Goal: Information Seeking & Learning: Learn about a topic

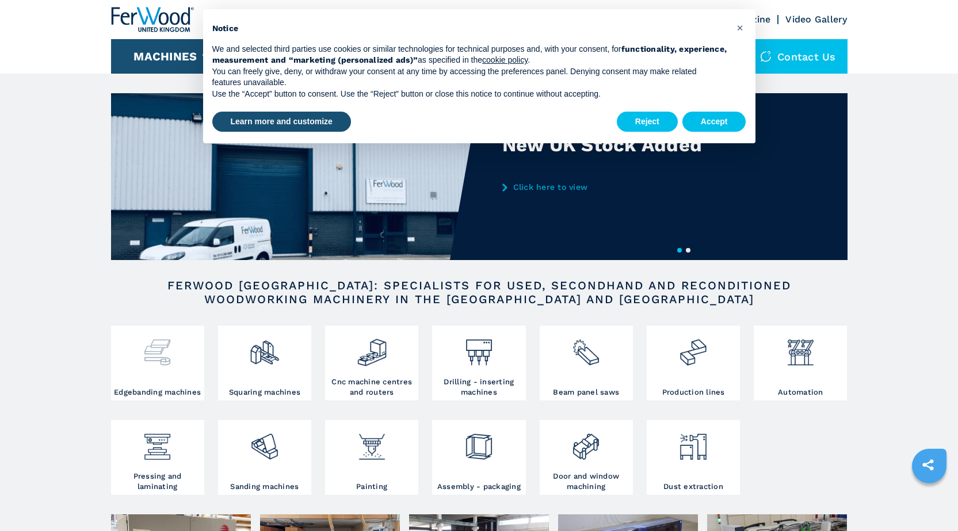
click at [149, 345] on img at bounding box center [157, 347] width 30 height 39
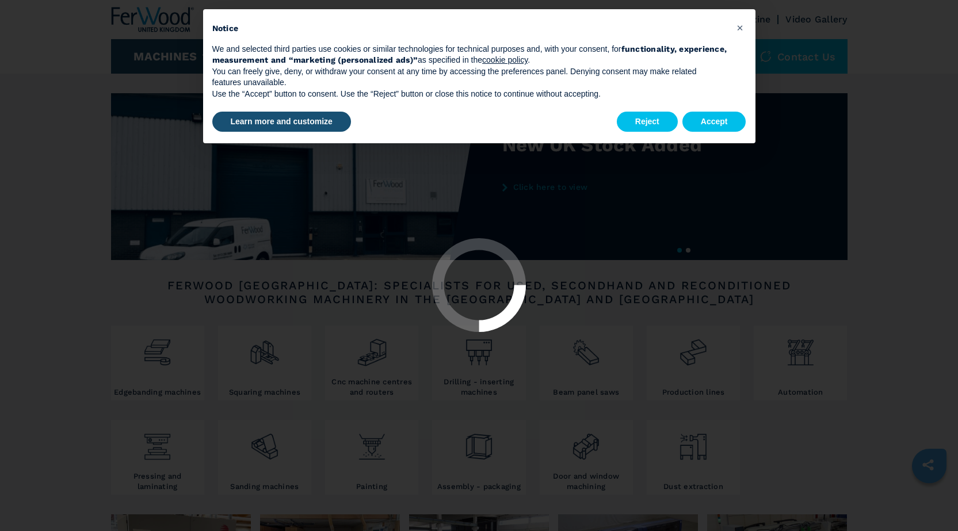
click at [702, 123] on button "Accept" at bounding box center [714, 122] width 64 height 21
select select "**********"
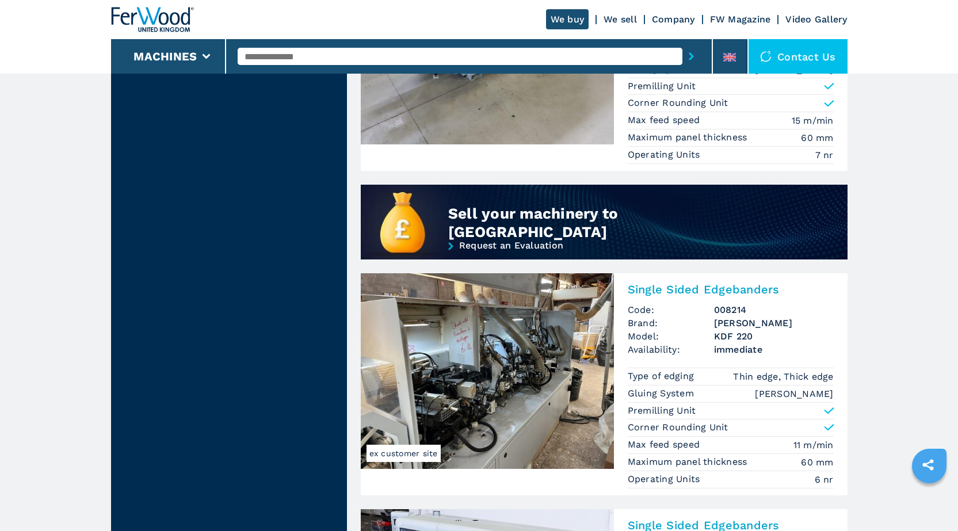
scroll to position [920, 0]
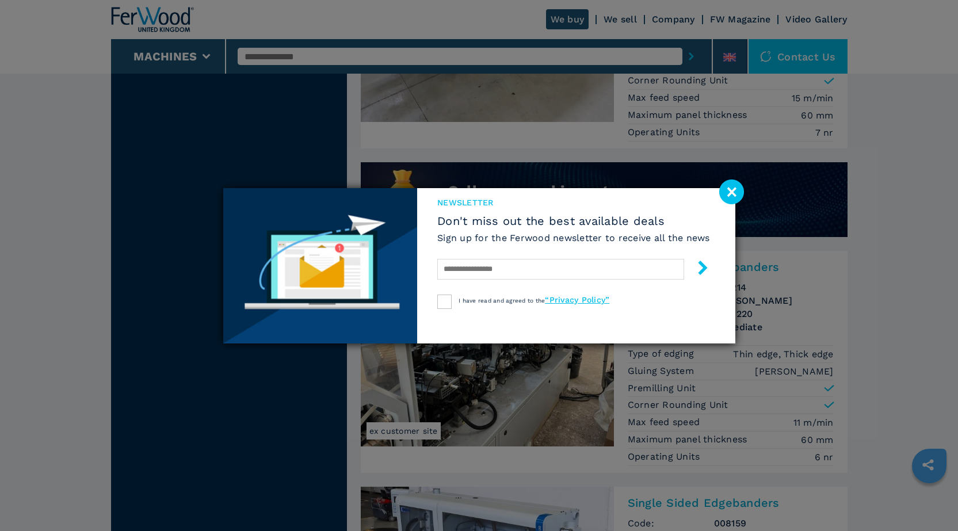
click at [728, 190] on image at bounding box center [731, 191] width 25 height 25
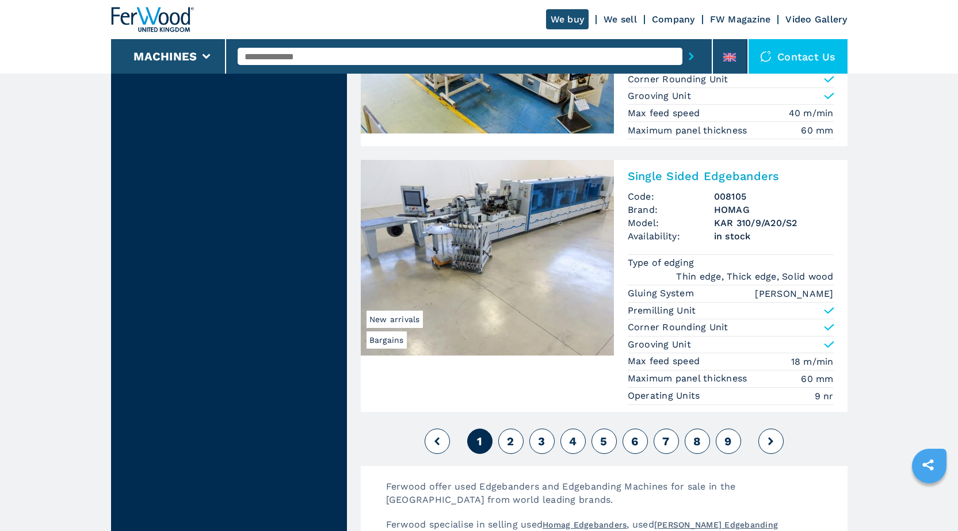
scroll to position [2818, 0]
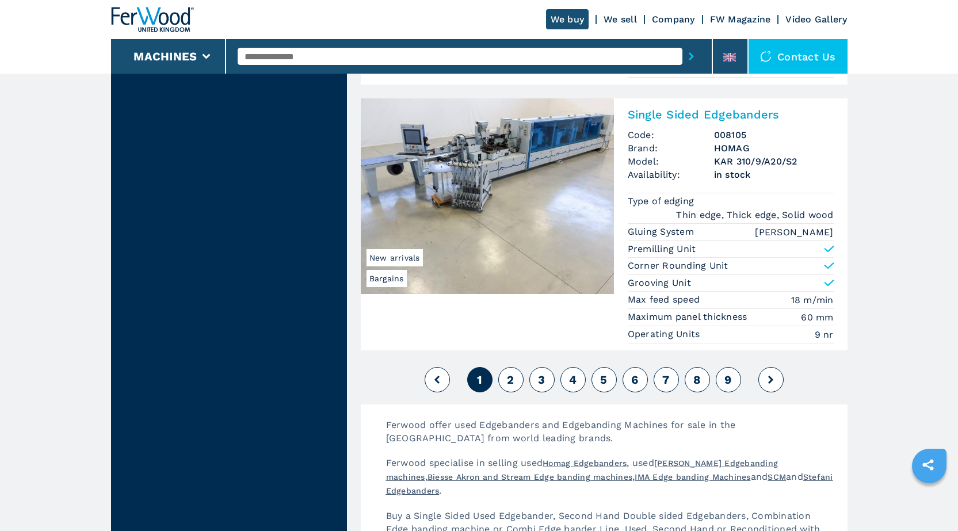
click at [512, 381] on span "2" at bounding box center [510, 380] width 7 height 14
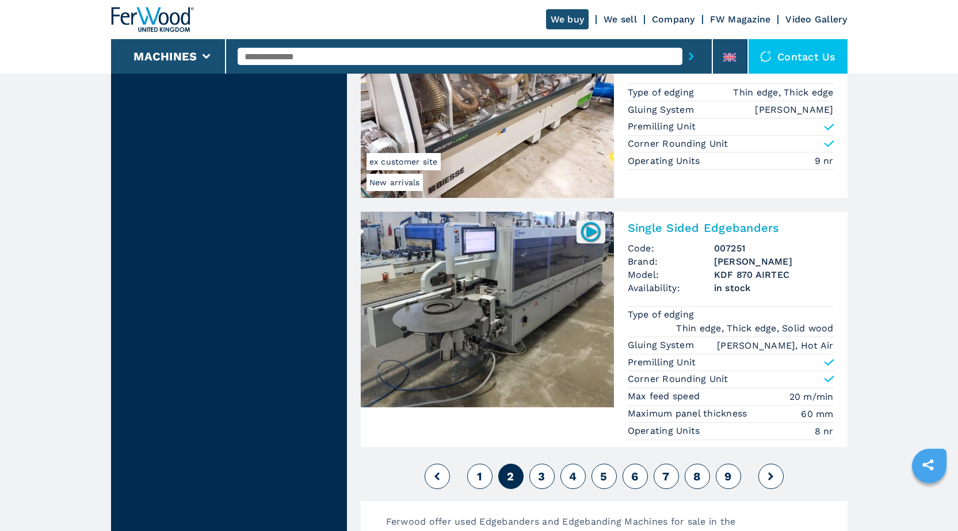
scroll to position [2646, 0]
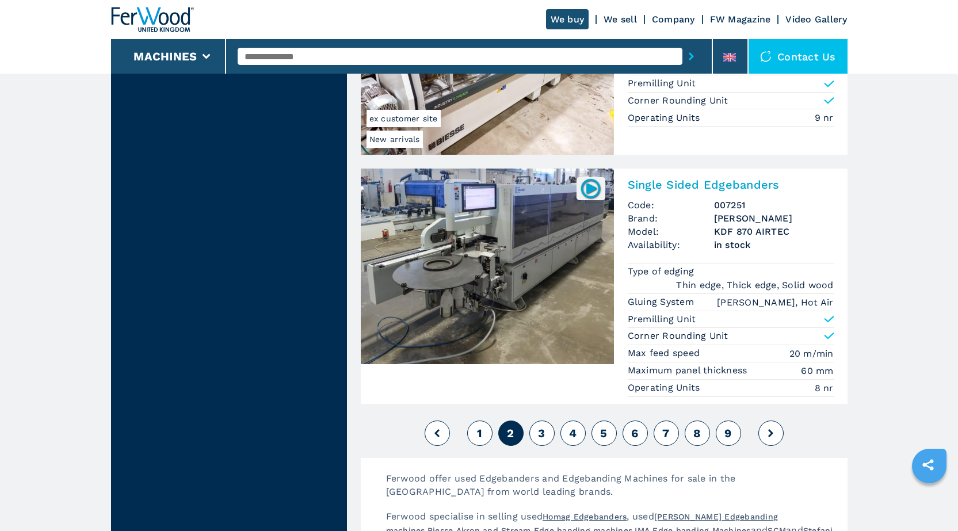
click at [542, 430] on span "3" at bounding box center [541, 433] width 7 height 14
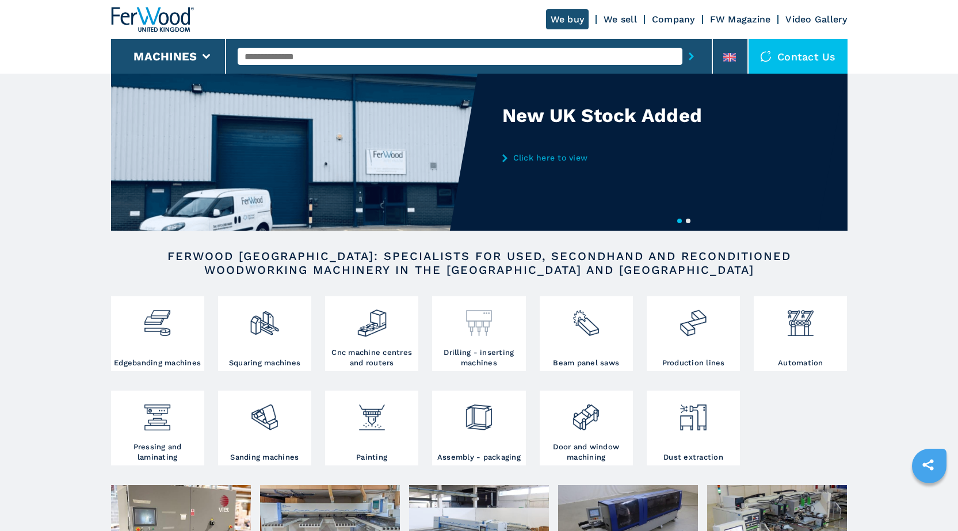
scroll to position [58, 0]
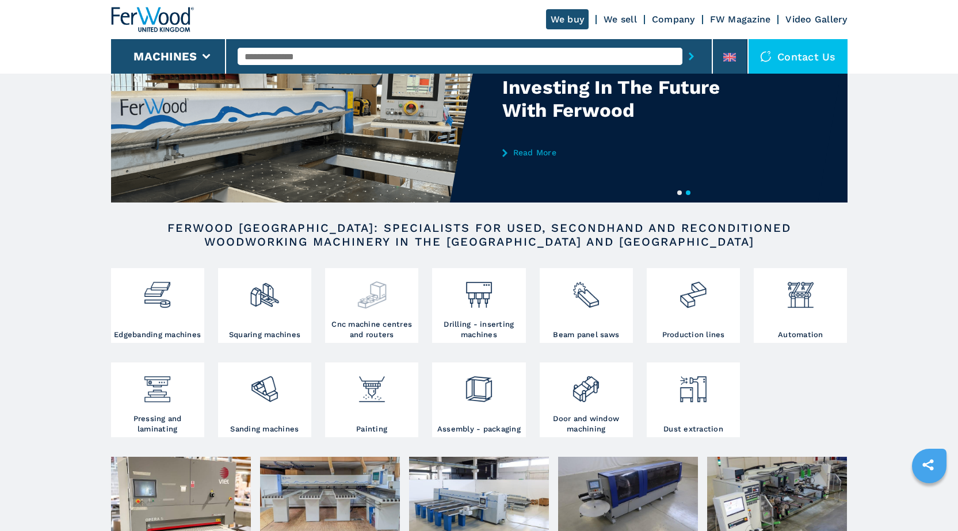
click at [387, 309] on img at bounding box center [372, 290] width 30 height 39
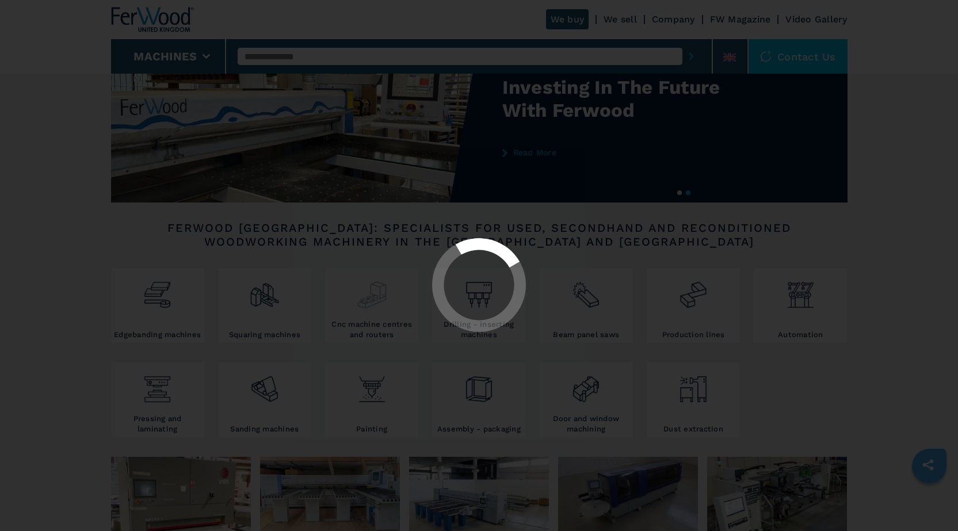
select select "**********"
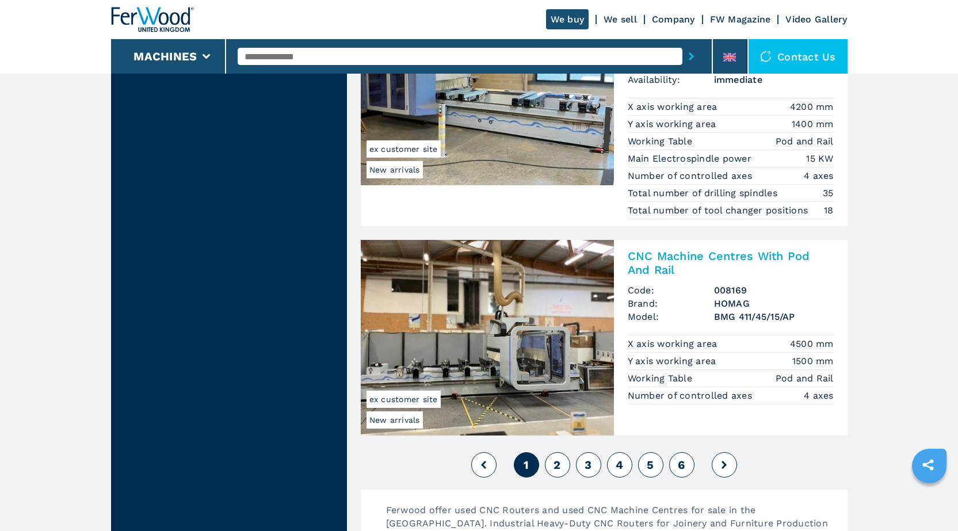
scroll to position [2818, 0]
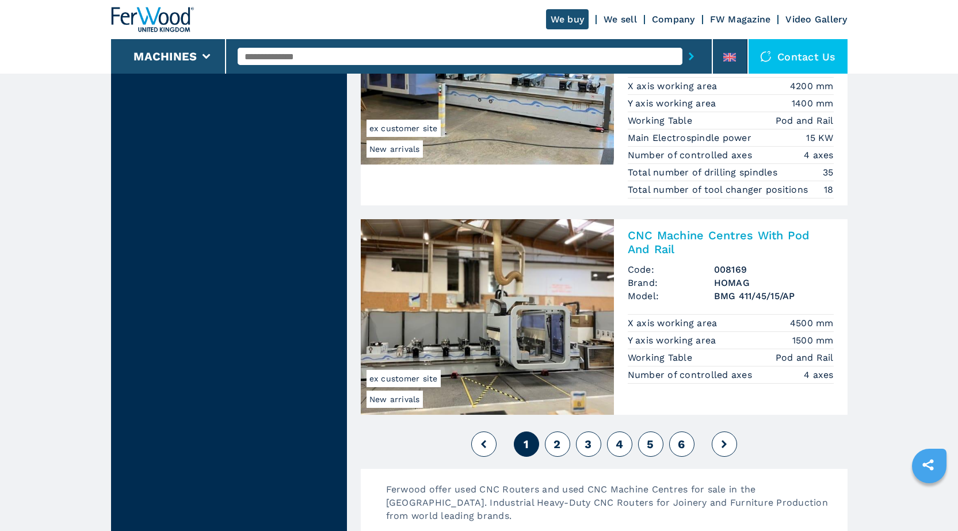
click at [558, 445] on span "2" at bounding box center [556, 444] width 7 height 14
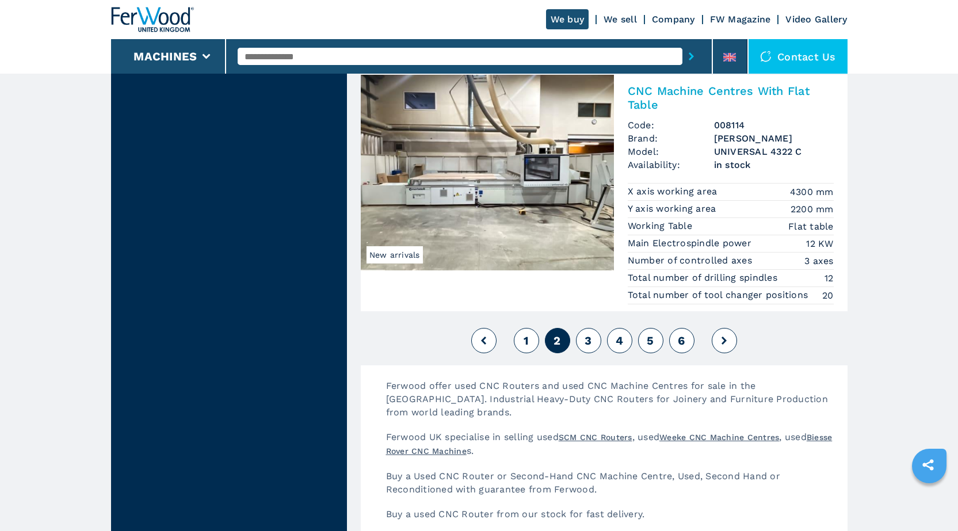
scroll to position [2876, 0]
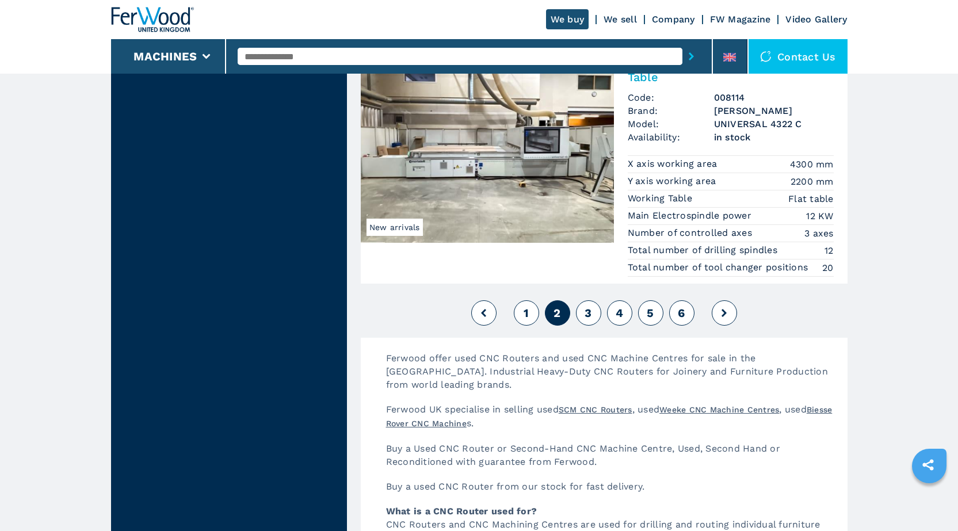
click at [534, 314] on button "1" at bounding box center [526, 312] width 25 height 25
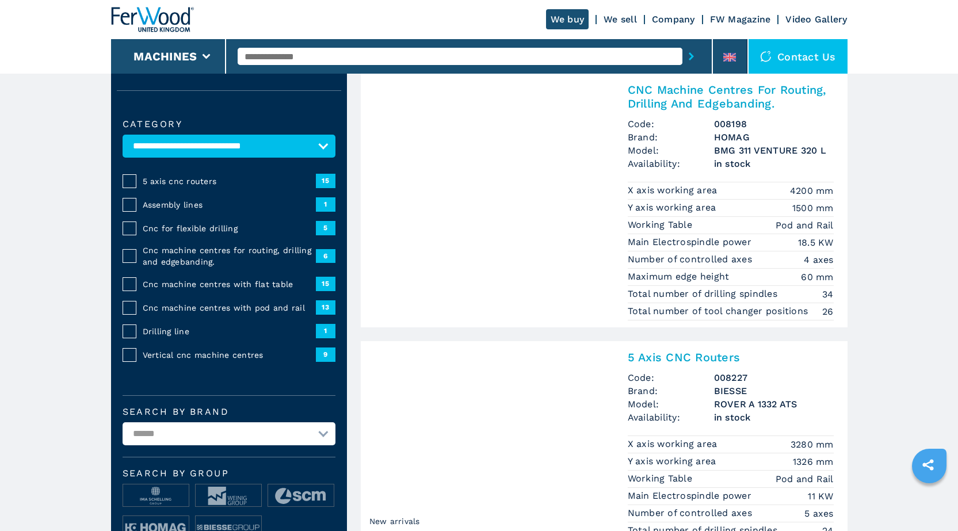
scroll to position [115, 0]
